Goal: Transaction & Acquisition: Purchase product/service

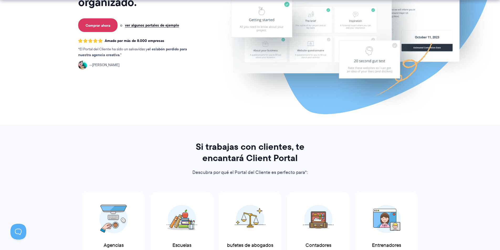
scroll to position [184, 0]
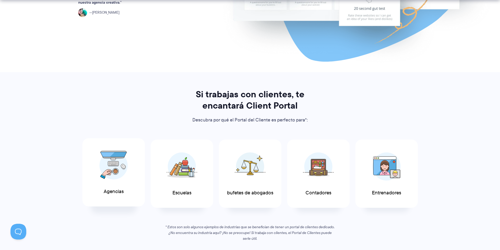
click at [121, 167] on img at bounding box center [113, 165] width 28 height 29
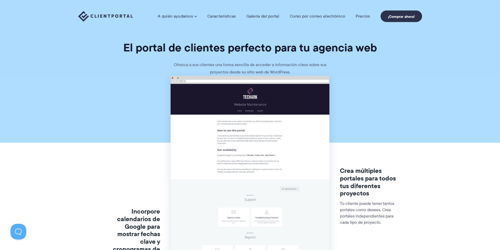
click at [107, 13] on img at bounding box center [105, 16] width 55 height 11
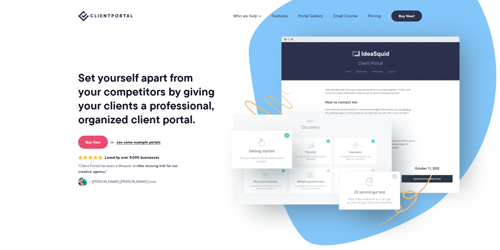
click at [92, 142] on link "Buy Now" at bounding box center [93, 142] width 30 height 13
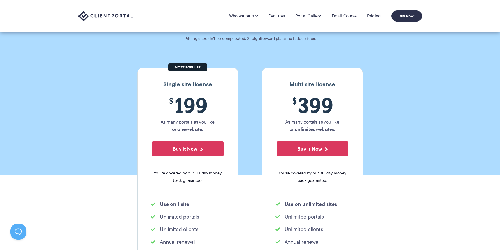
scroll to position [79, 0]
